Goal: Task Accomplishment & Management: Complete application form

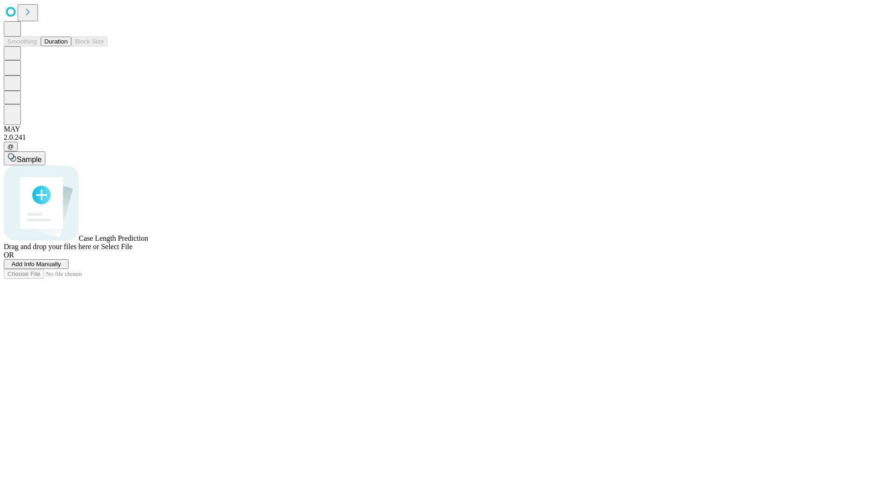
click at [61, 268] on span "Add Info Manually" at bounding box center [37, 264] width 50 height 7
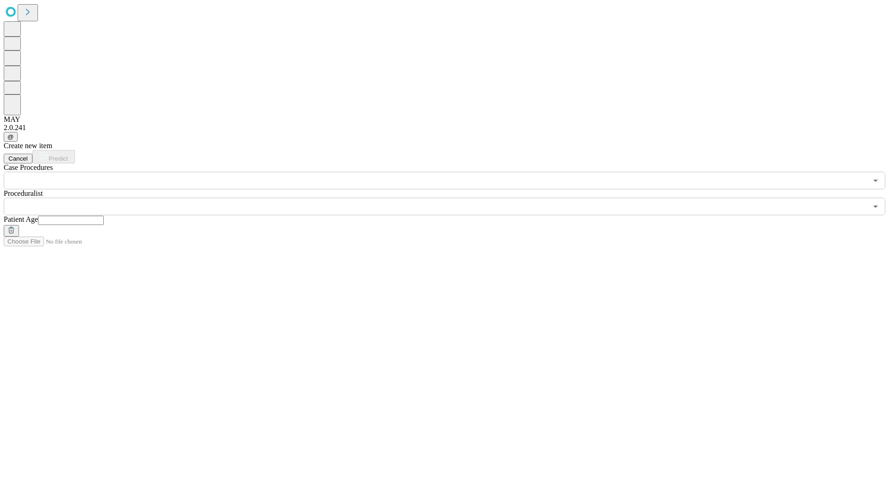
click at [104, 216] on input "text" at bounding box center [71, 220] width 66 height 9
type input "**"
click at [451, 198] on input "text" at bounding box center [436, 207] width 864 height 18
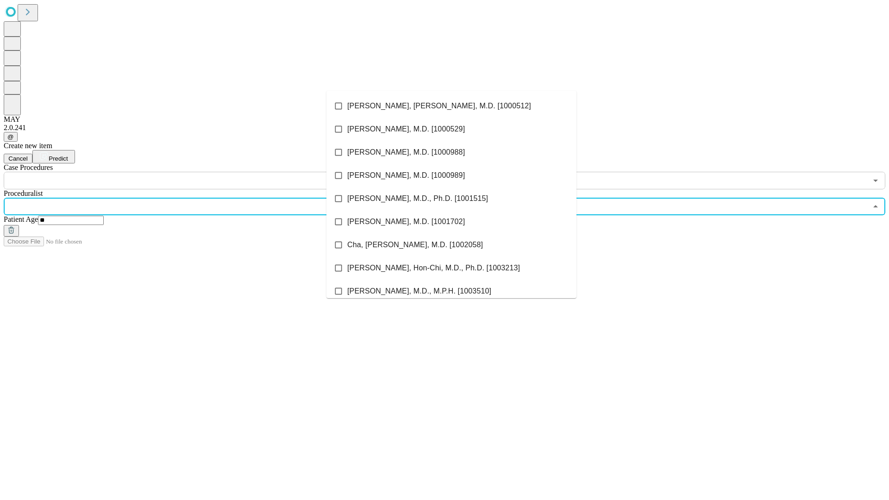
click at [452, 106] on li "[PERSON_NAME], [PERSON_NAME], M.D. [1000512]" at bounding box center [452, 106] width 250 height 23
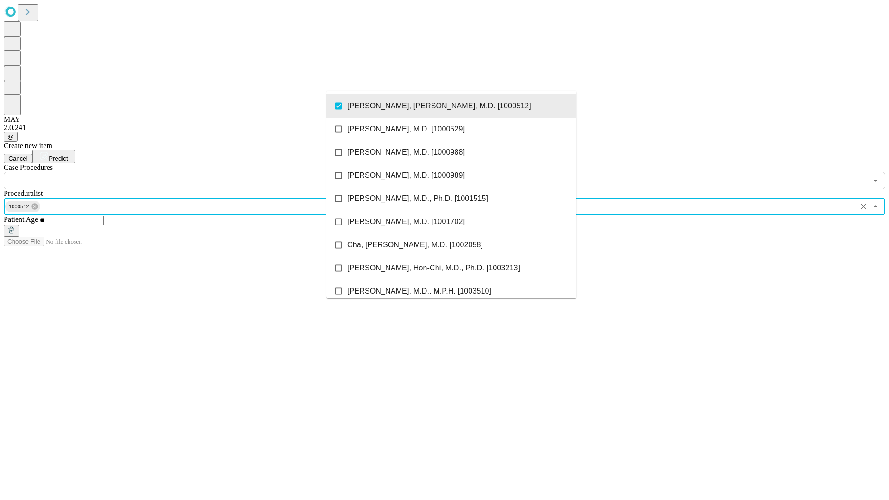
click at [195, 172] on input "text" at bounding box center [436, 181] width 864 height 18
